Goal: Find contact information: Find contact information

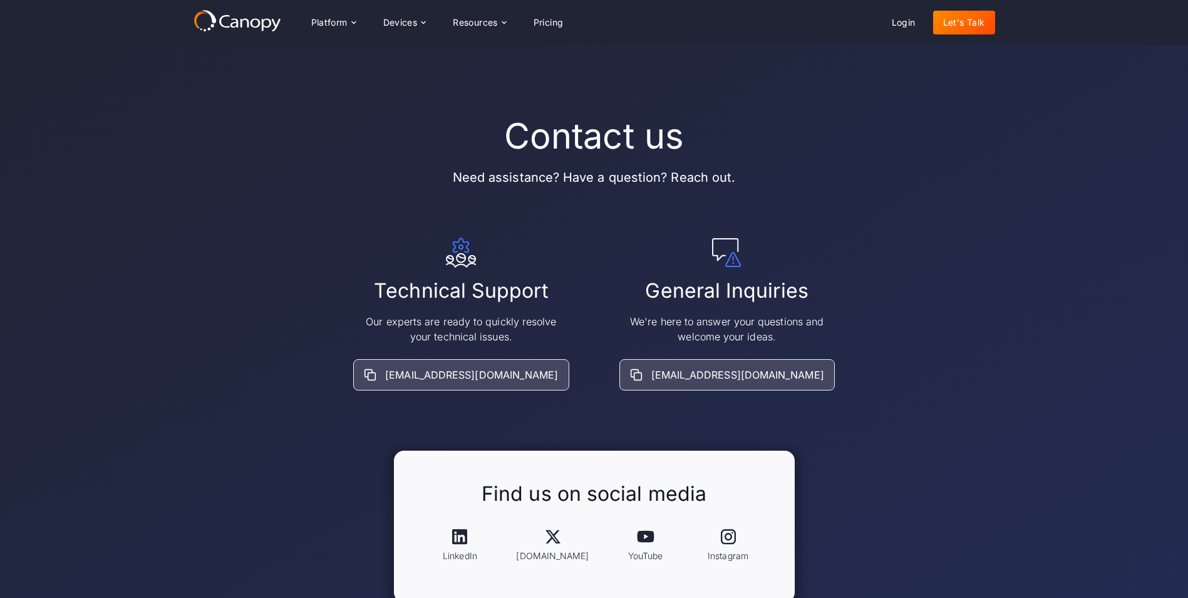
click at [983, 16] on link "Let's Talk" at bounding box center [964, 23] width 62 height 24
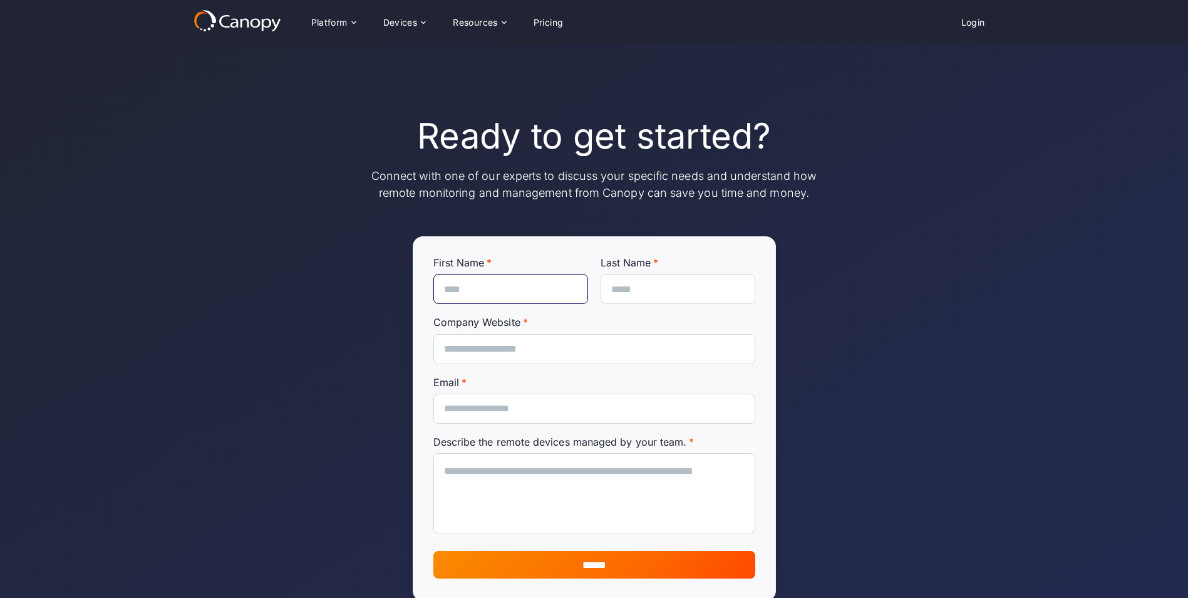
click at [517, 293] on input "First Name *" at bounding box center [510, 289] width 155 height 30
